Goal: Browse casually: Explore the website without a specific task or goal

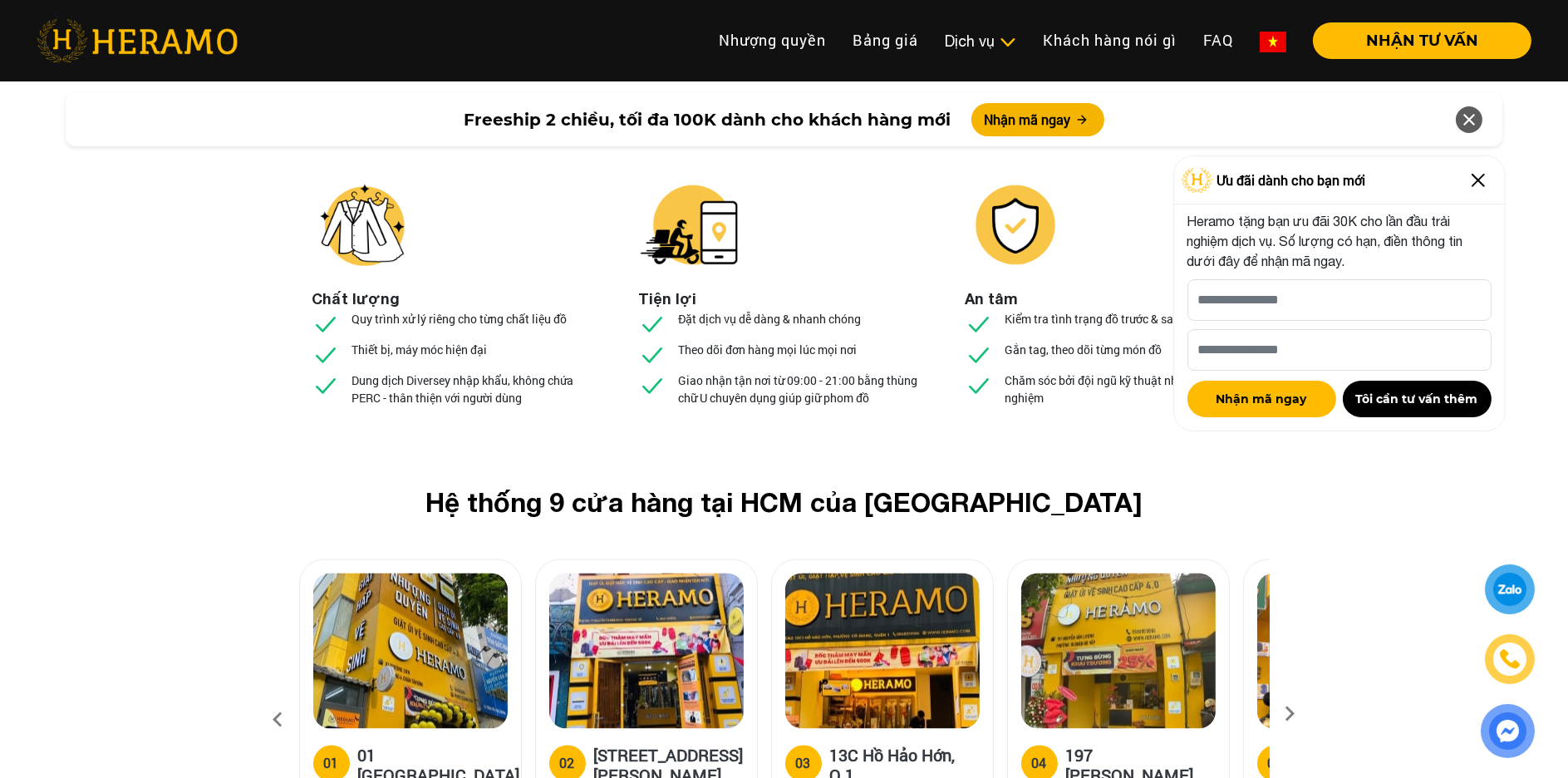
scroll to position [6066, 0]
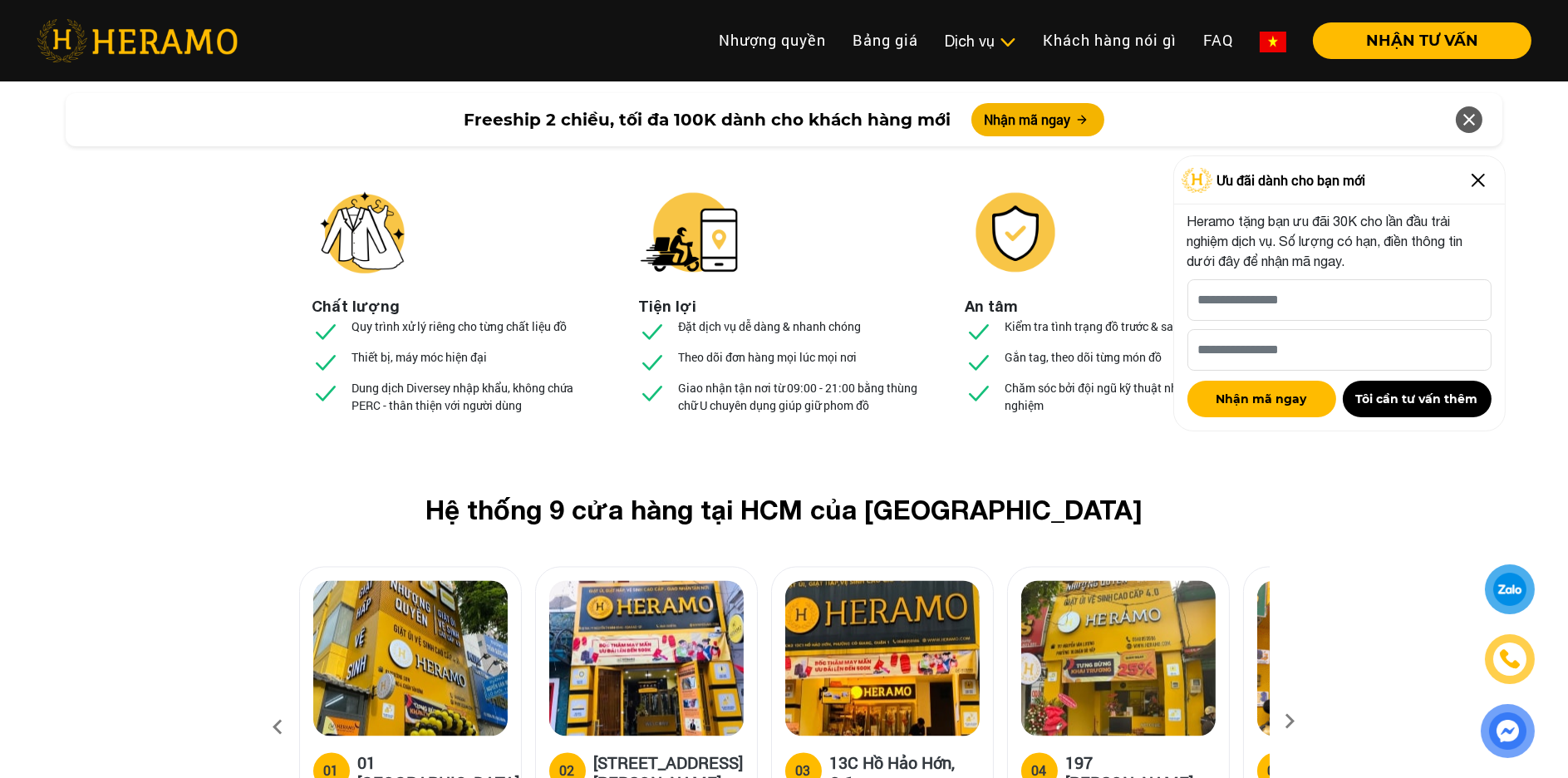
click at [1289, 722] on icon at bounding box center [1289, 727] width 30 height 11
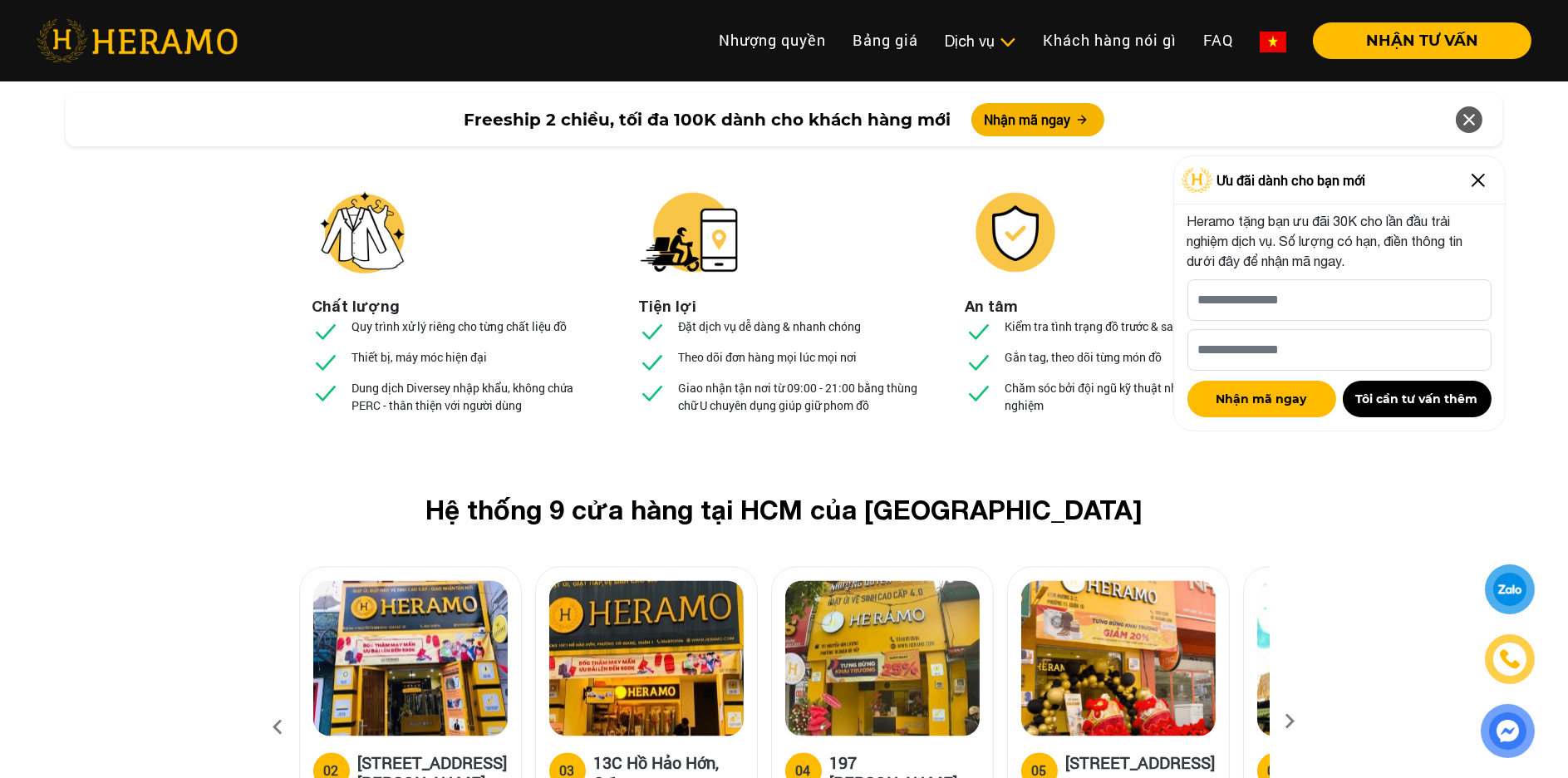
click at [1289, 722] on icon at bounding box center [1289, 727] width 30 height 11
click at [1293, 722] on icon at bounding box center [1289, 727] width 30 height 11
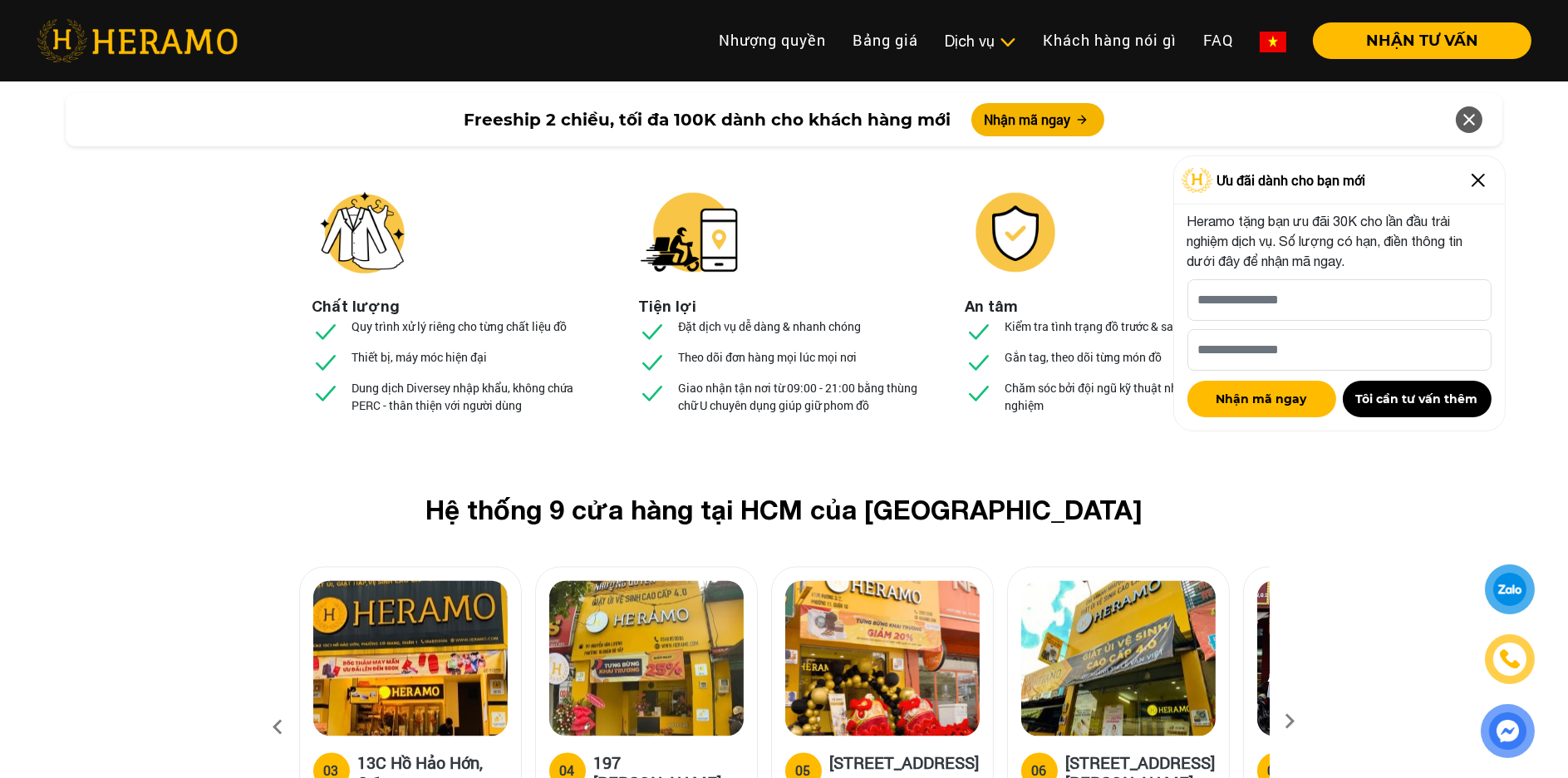
click at [1293, 722] on icon at bounding box center [1289, 727] width 30 height 11
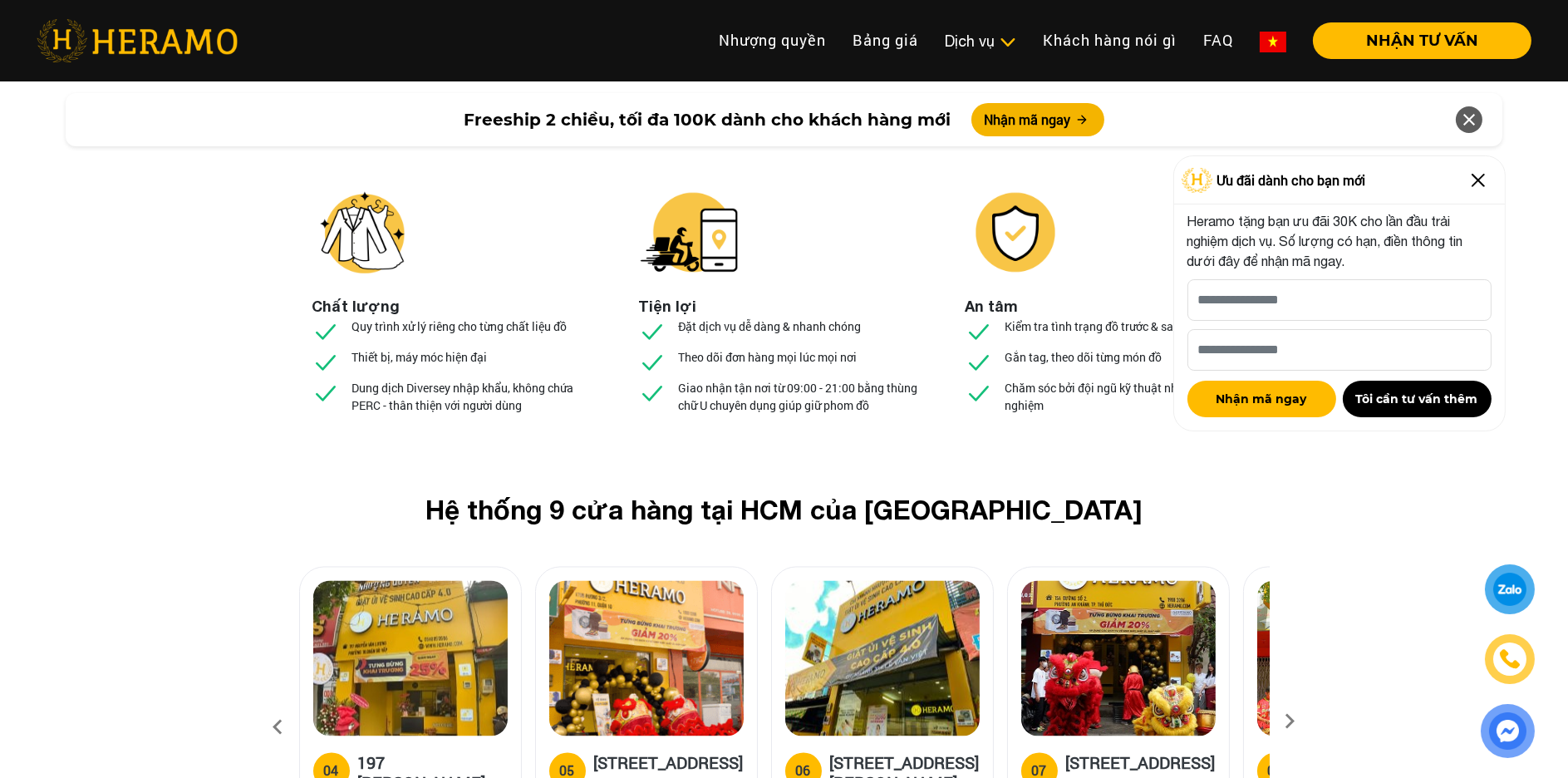
click at [1293, 722] on icon at bounding box center [1289, 727] width 30 height 11
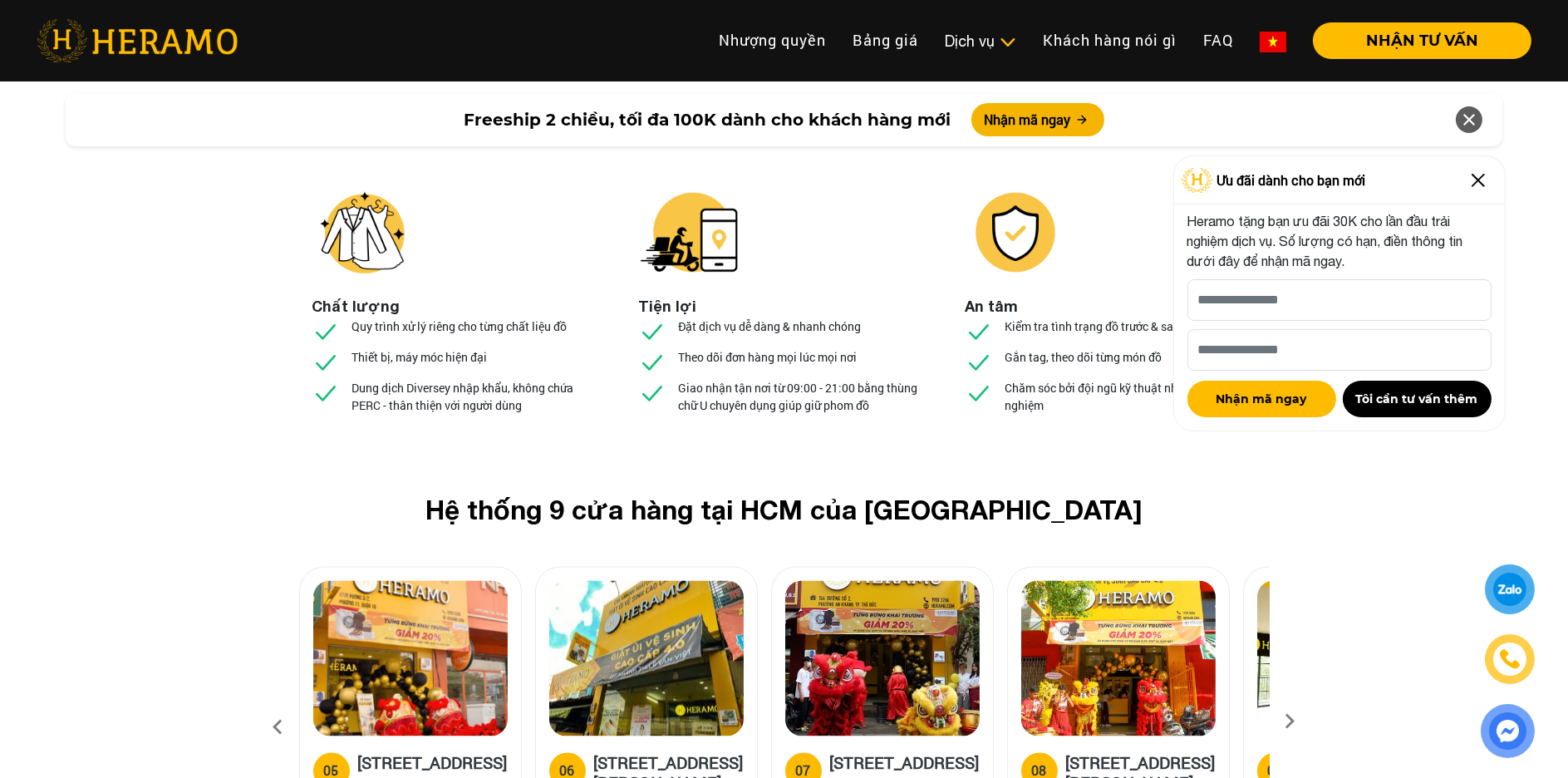
click at [1293, 722] on icon at bounding box center [1289, 727] width 30 height 11
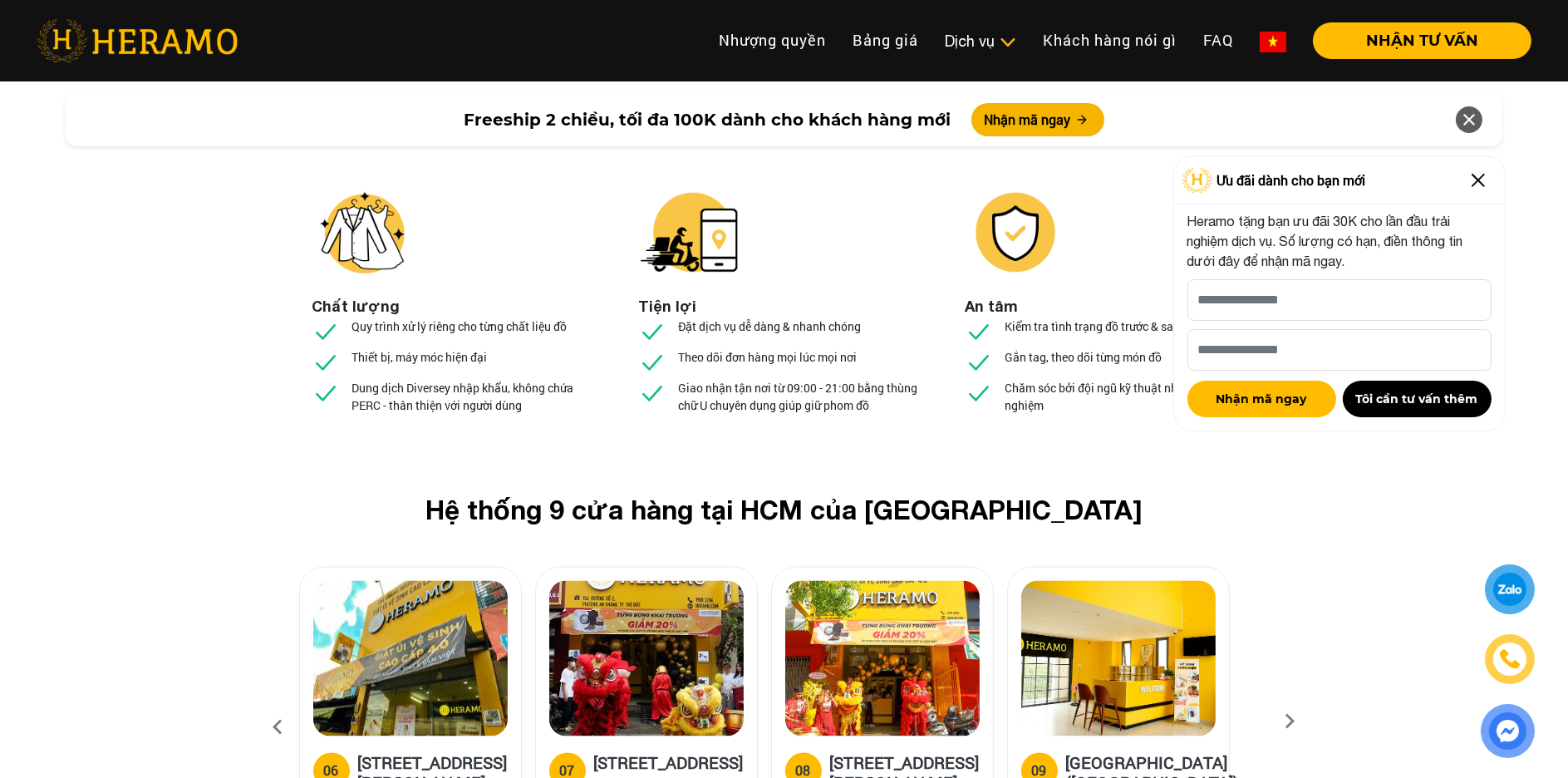
click at [1293, 722] on icon at bounding box center [1289, 727] width 30 height 11
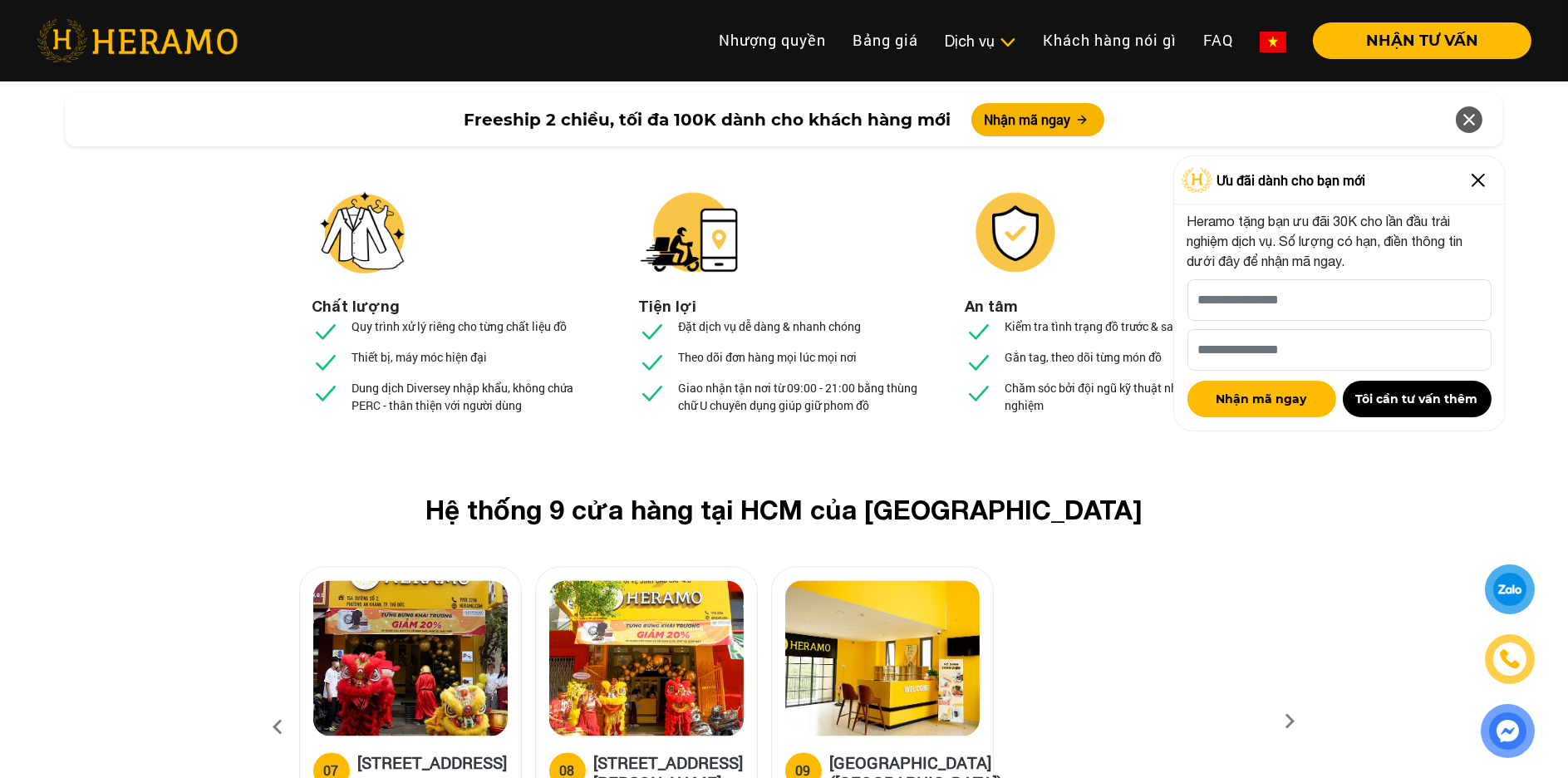
click at [271, 705] on icon at bounding box center [278, 727] width 30 height 45
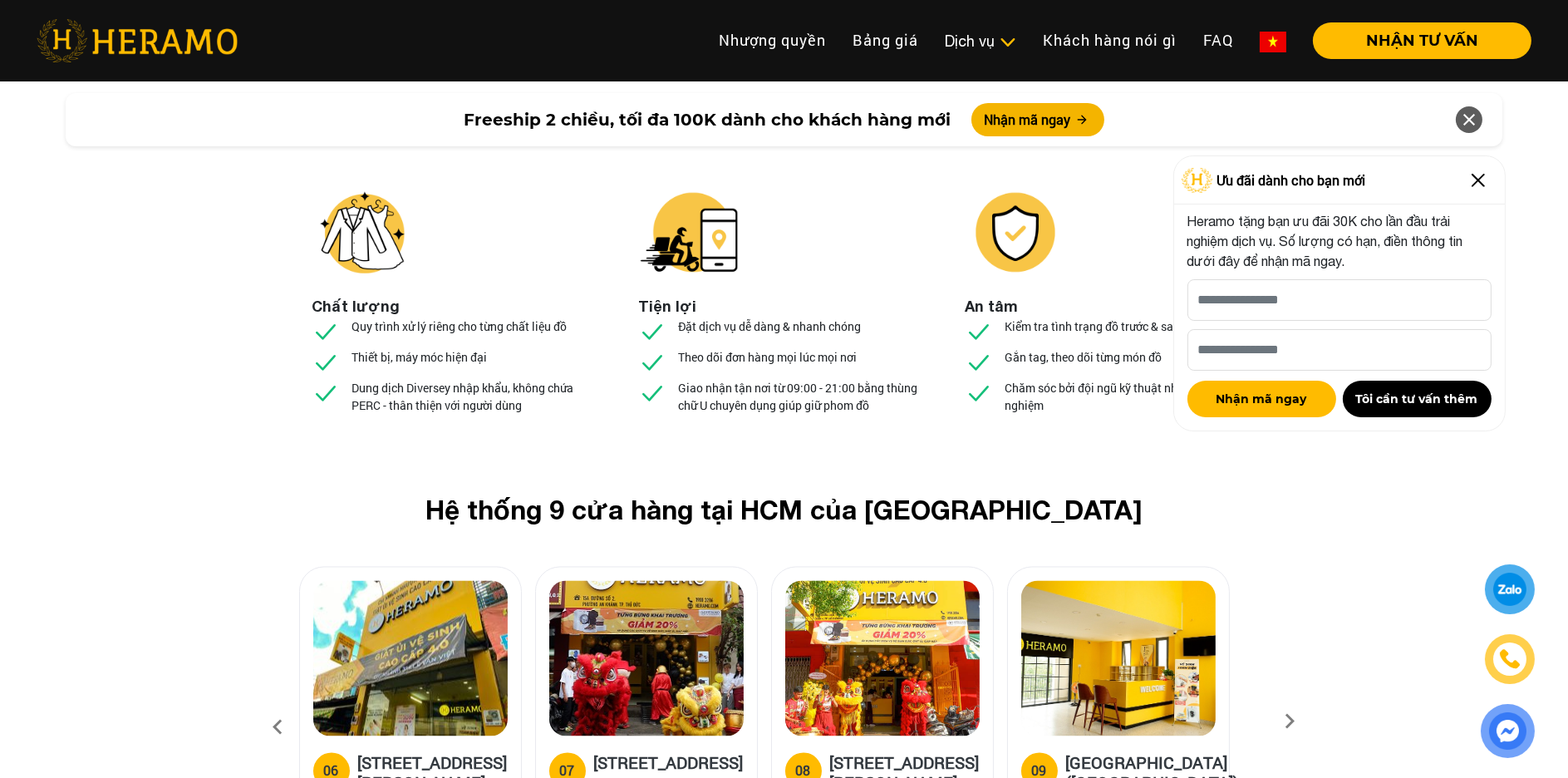
click at [271, 705] on icon at bounding box center [278, 727] width 30 height 45
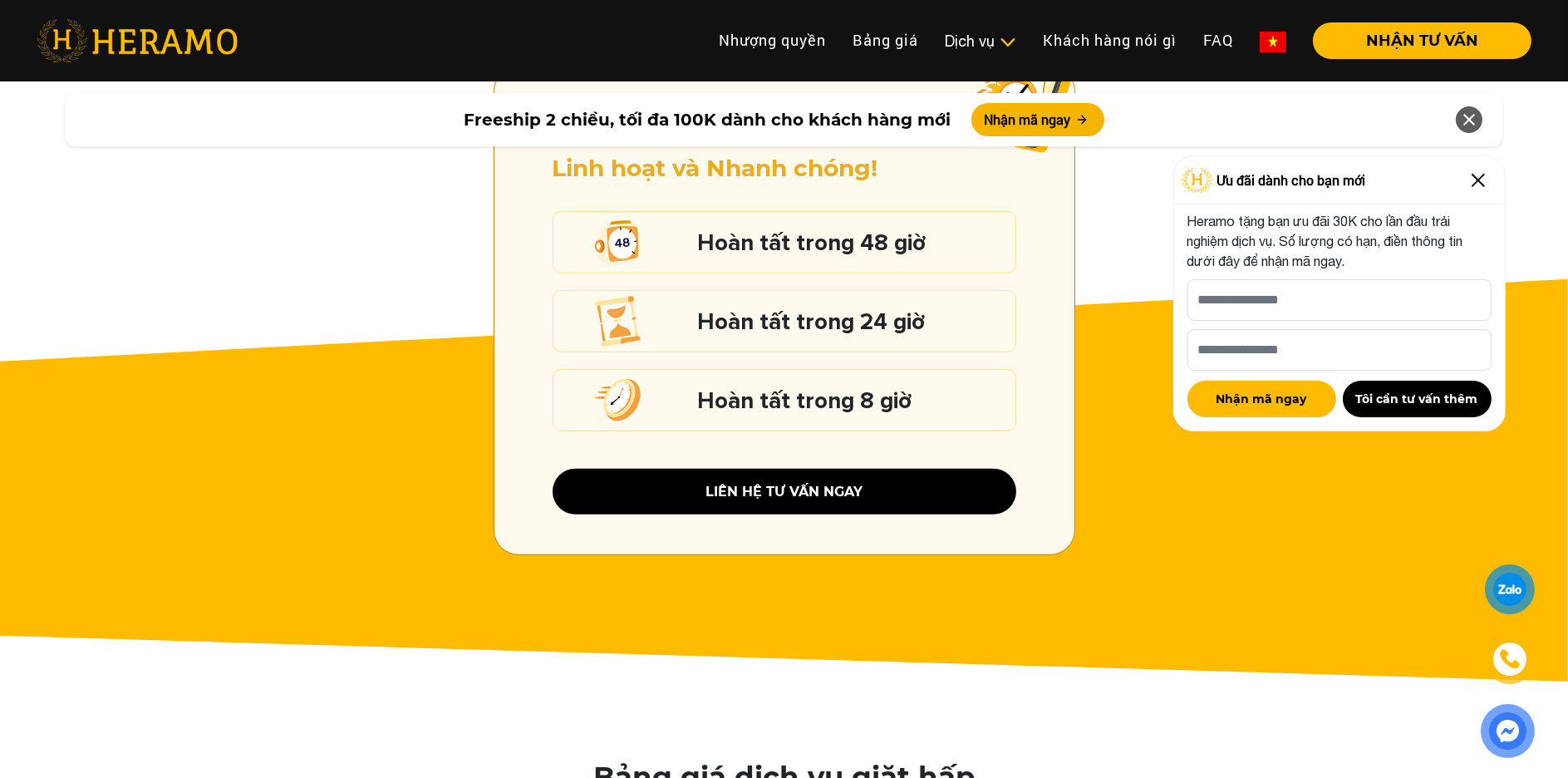
scroll to position [1745, 0]
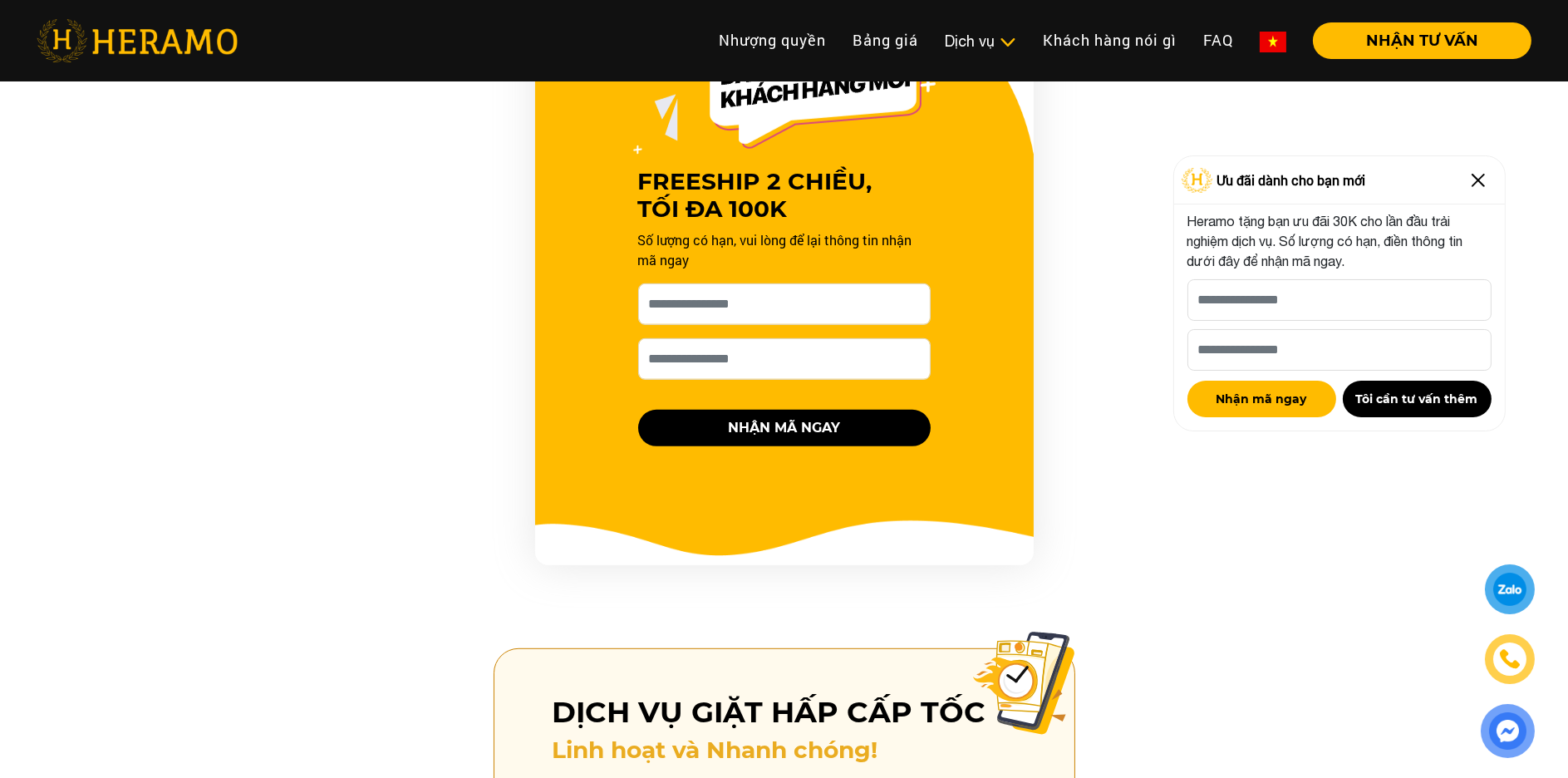
drag, startPoint x: 1393, startPoint y: 547, endPoint x: 1368, endPoint y: 548, distance: 25.0
